Goal: Information Seeking & Learning: Learn about a topic

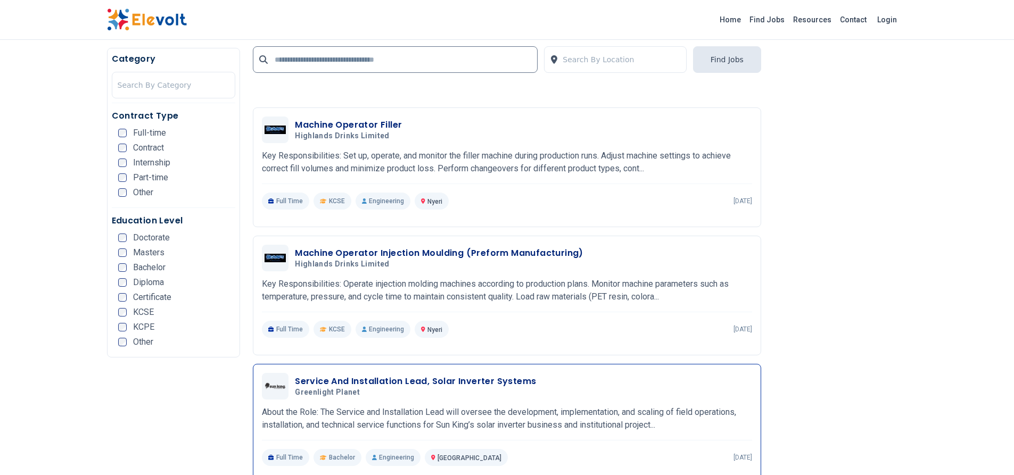
click at [499, 426] on p "About the Role: The Service and Installation Lead will oversee the development,…" at bounding box center [507, 419] width 490 height 26
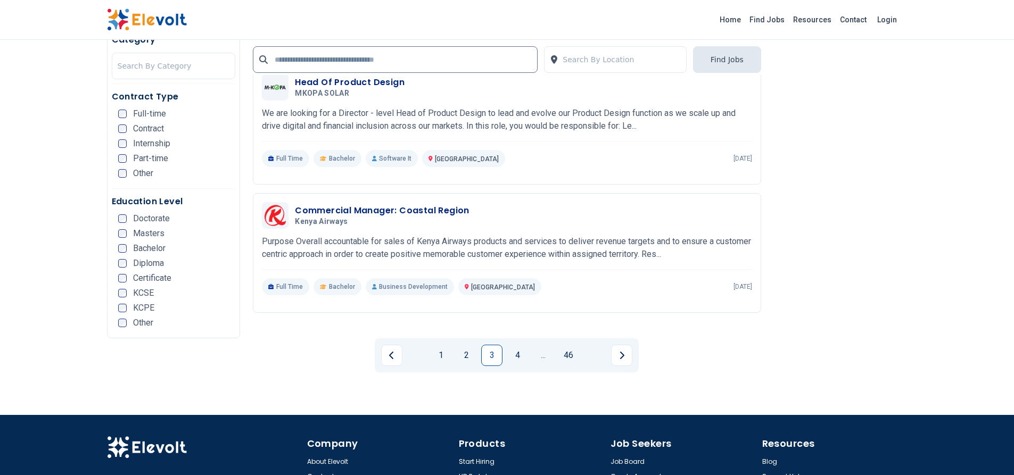
scroll to position [2193, 0]
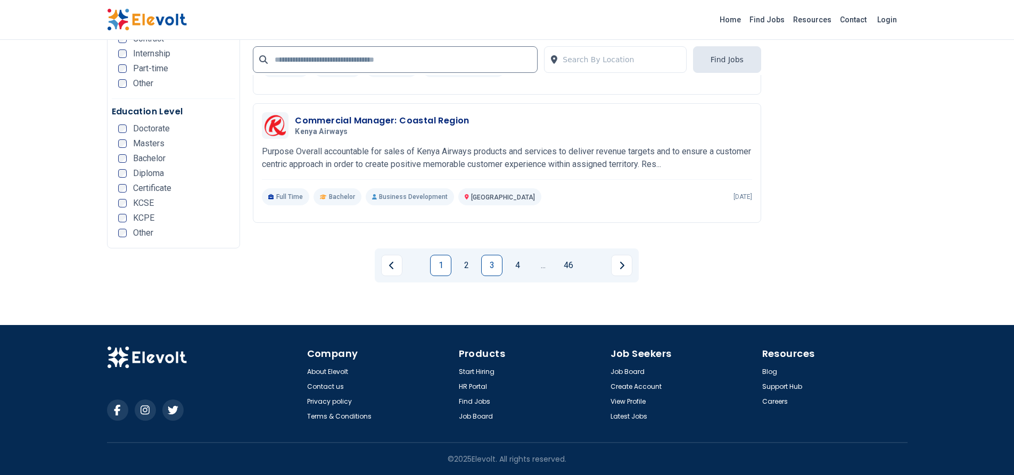
click at [445, 260] on link "1" at bounding box center [440, 265] width 21 height 21
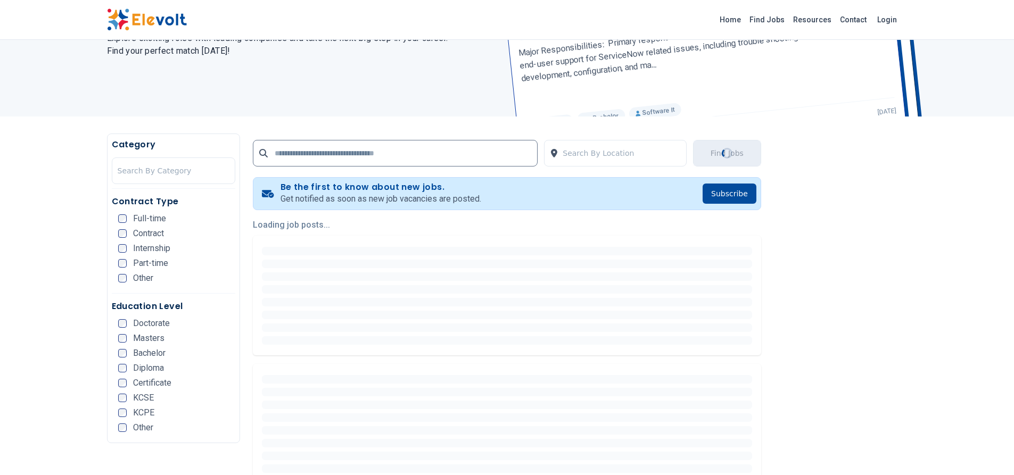
scroll to position [0, 0]
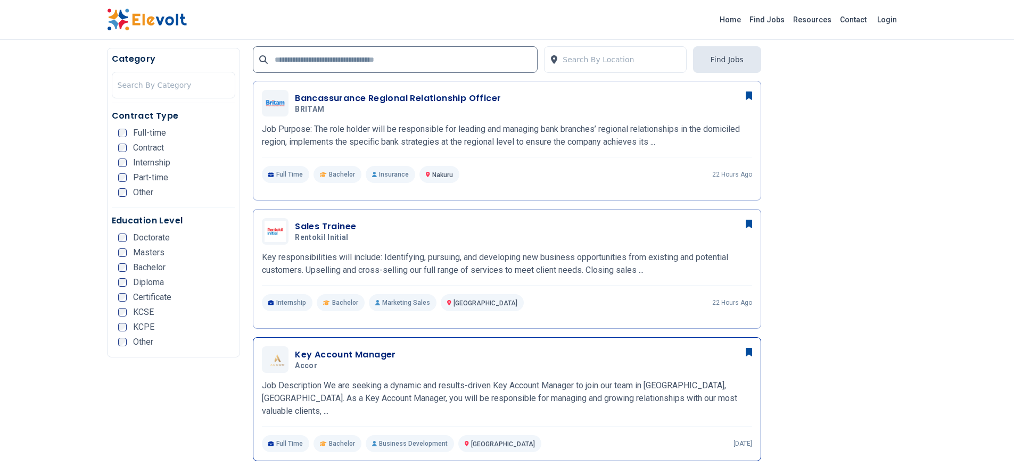
click at [534, 435] on div "Full Time Bachelor Business Development Nairobi KE 1 day ago" at bounding box center [507, 443] width 490 height 17
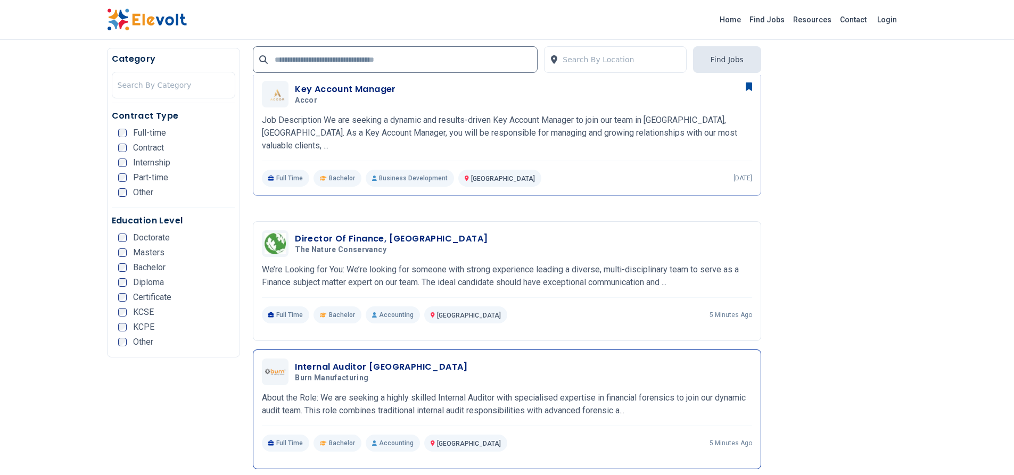
click at [565, 373] on div "Internal Auditor Kenya Burn Manufacturing 08/19/2025 09/18/2025 Nairobi KE Abou…" at bounding box center [507, 405] width 490 height 93
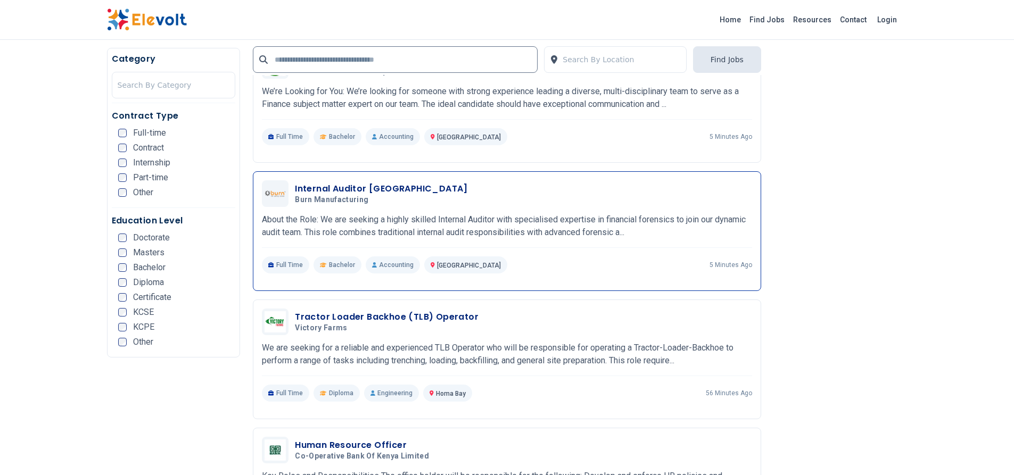
scroll to position [1033, 0]
